Goal: Information Seeking & Learning: Learn about a topic

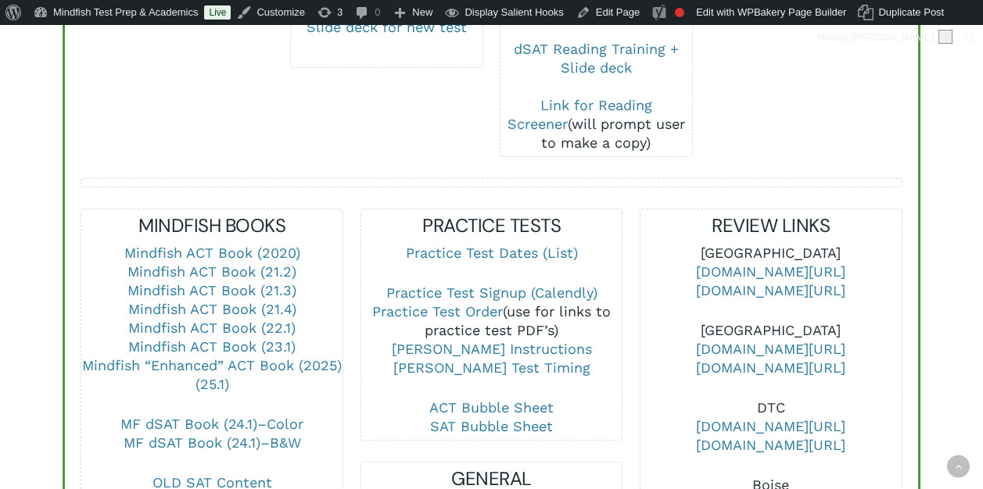
scroll to position [597, 0]
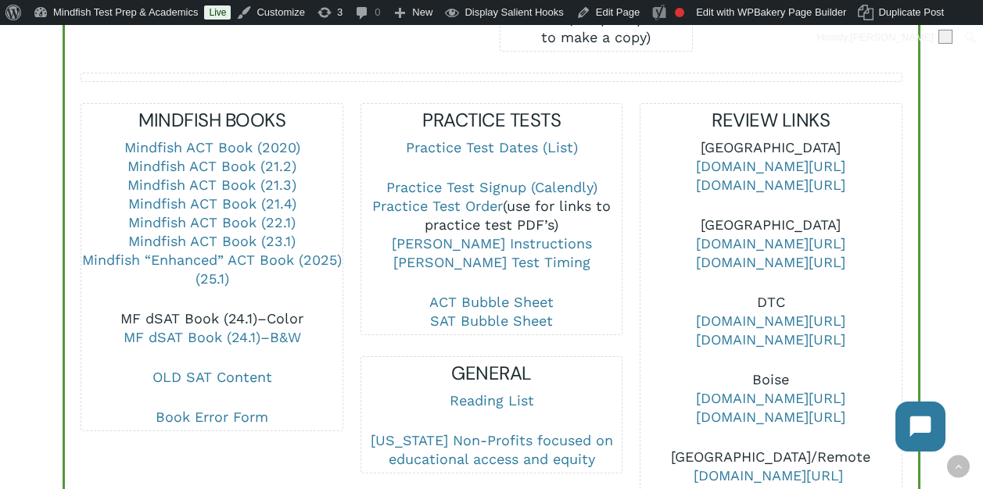
click at [236, 310] on link "MF dSAT Book (24.1)–Color" at bounding box center [211, 318] width 183 height 16
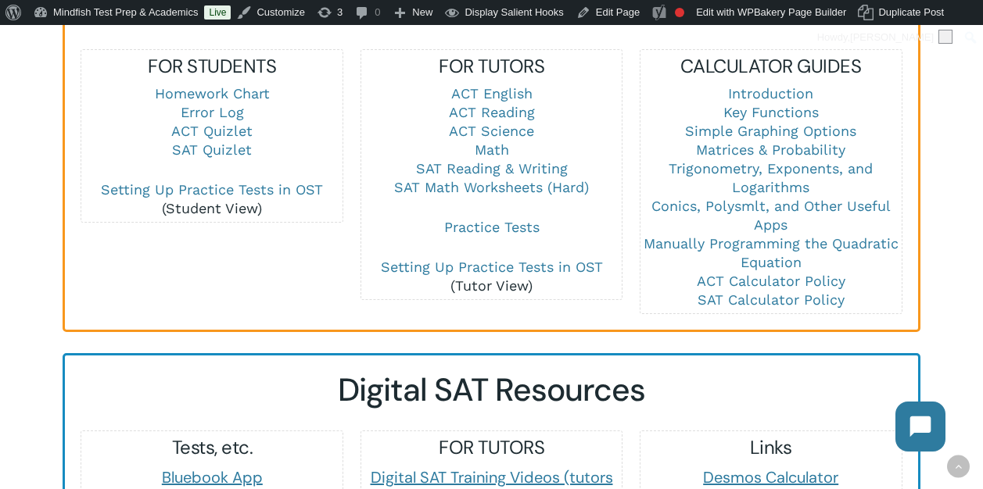
scroll to position [1148, 0]
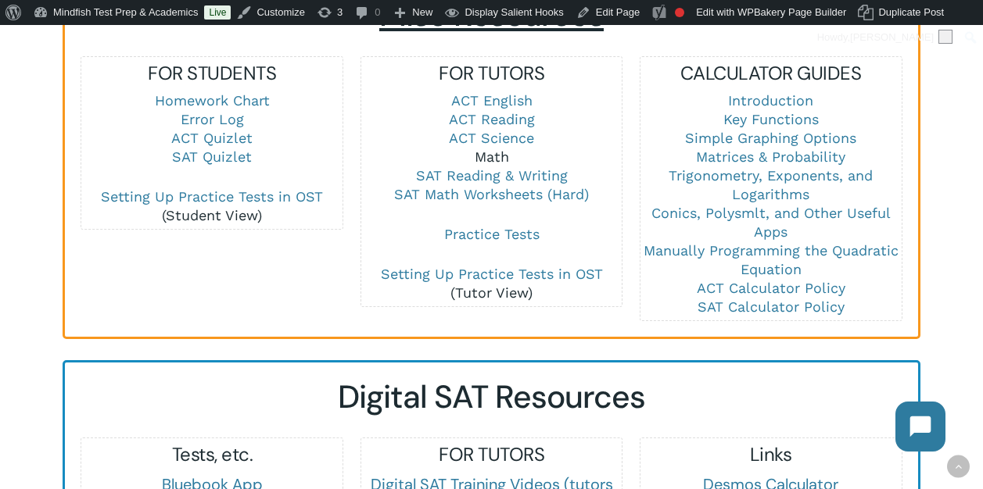
click at [496, 149] on link "Math" at bounding box center [491, 157] width 34 height 16
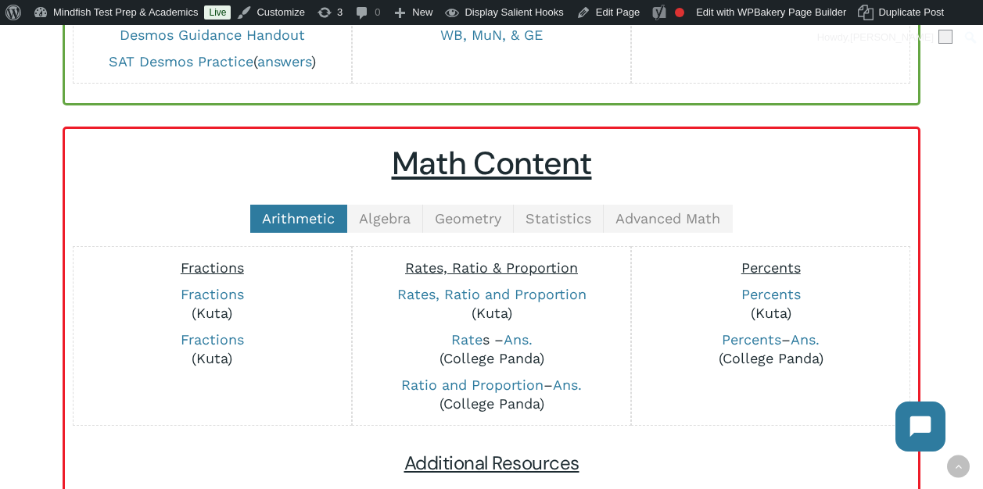
scroll to position [297, 0]
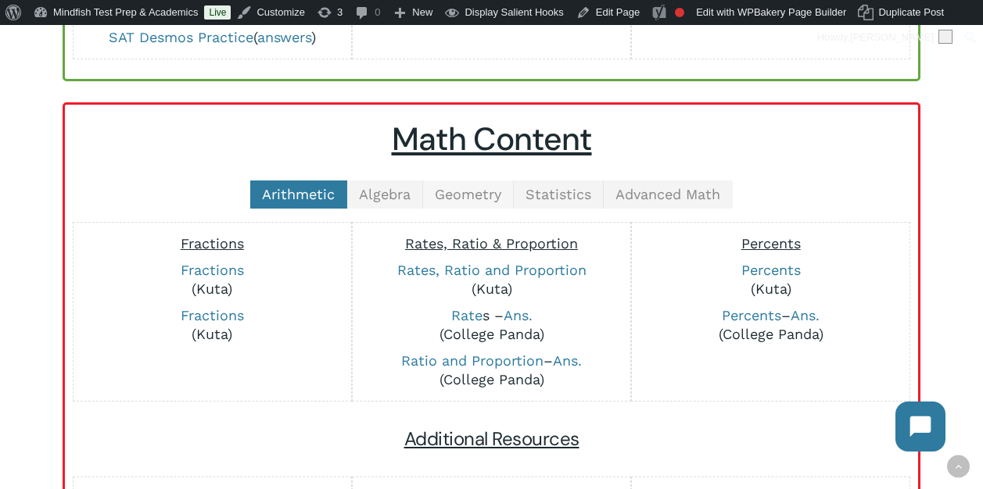
click at [439, 184] on link "Geometry" at bounding box center [468, 195] width 91 height 28
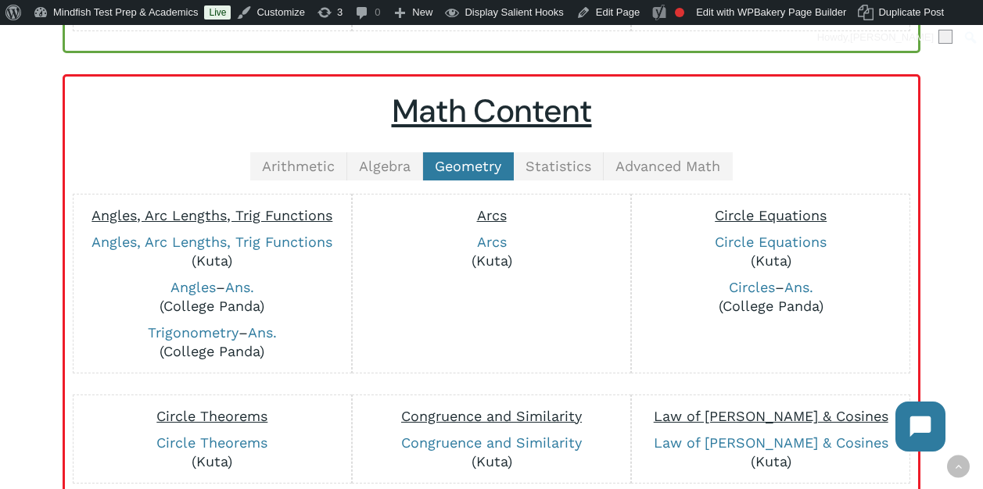
scroll to position [326, 0]
click at [181, 284] on link "Angles" at bounding box center [192, 286] width 45 height 16
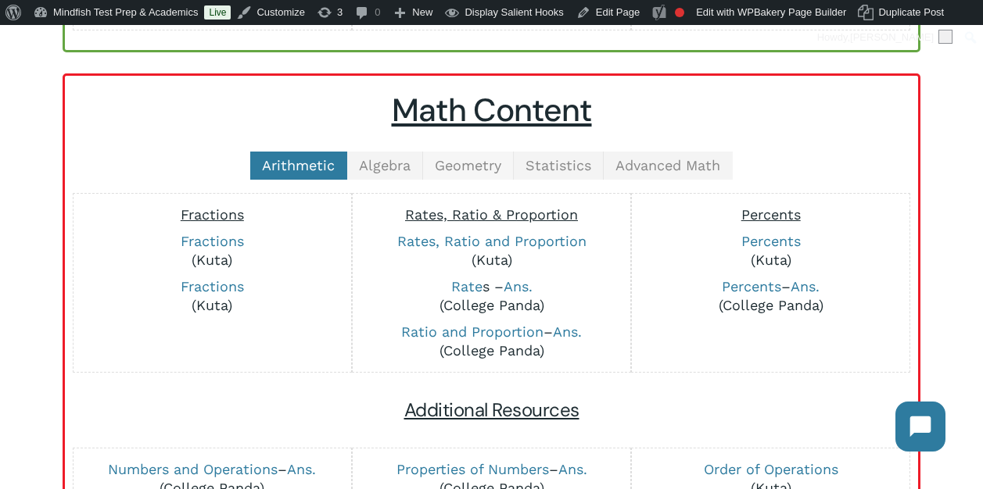
click at [458, 164] on span "Geometry" at bounding box center [468, 165] width 66 height 16
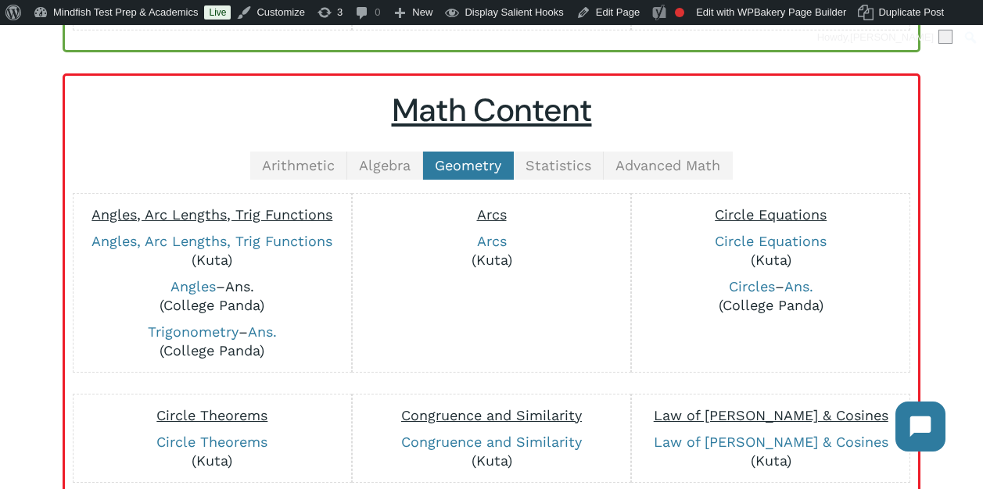
click at [242, 288] on link "Ans." at bounding box center [239, 286] width 29 height 16
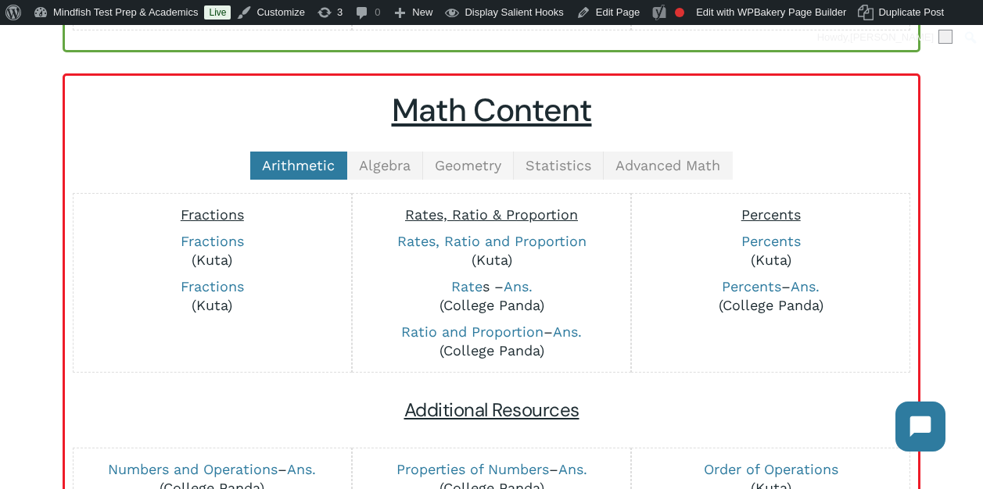
click at [468, 171] on span "Geometry" at bounding box center [468, 165] width 66 height 16
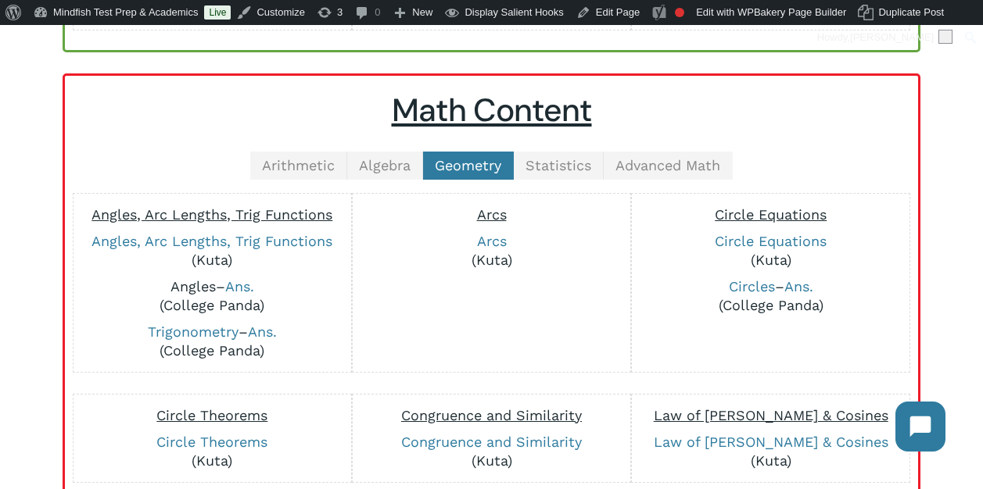
click at [193, 286] on link "Angles" at bounding box center [192, 286] width 45 height 16
